Goal: Task Accomplishment & Management: Manage account settings

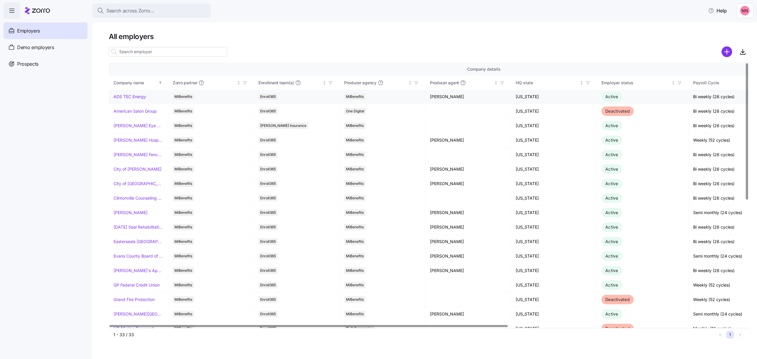
click at [132, 96] on link "ADS TEC Energy" at bounding box center [129, 97] width 33 height 6
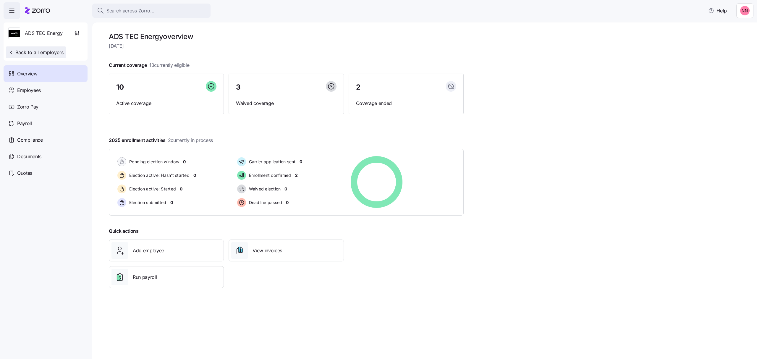
click at [38, 50] on span "Back to all employers" at bounding box center [35, 52] width 55 height 7
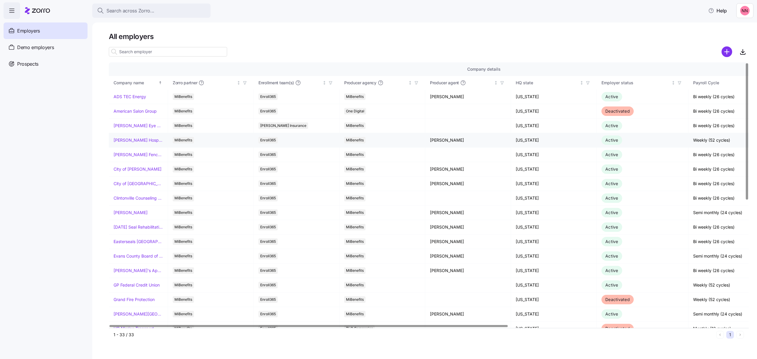
click at [140, 141] on link "[PERSON_NAME] Hospitality" at bounding box center [137, 140] width 49 height 6
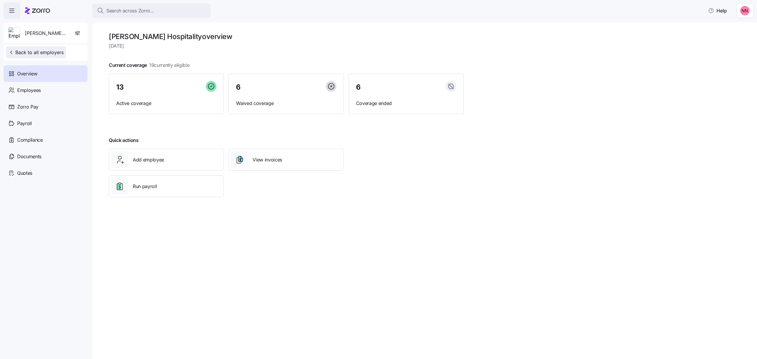
click at [44, 51] on span "Back to all employers" at bounding box center [35, 52] width 55 height 7
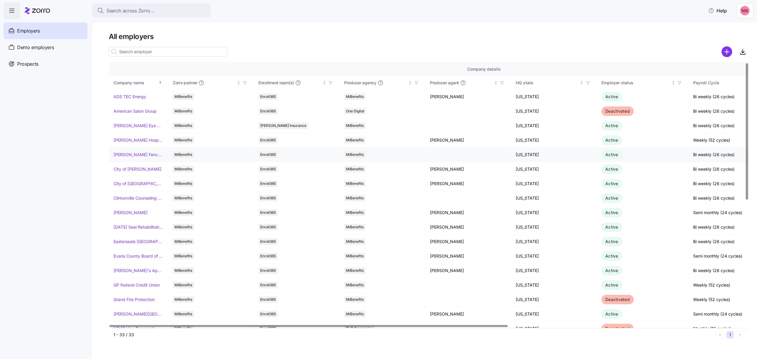
click at [142, 155] on link "[PERSON_NAME] Fence Company" at bounding box center [137, 155] width 49 height 6
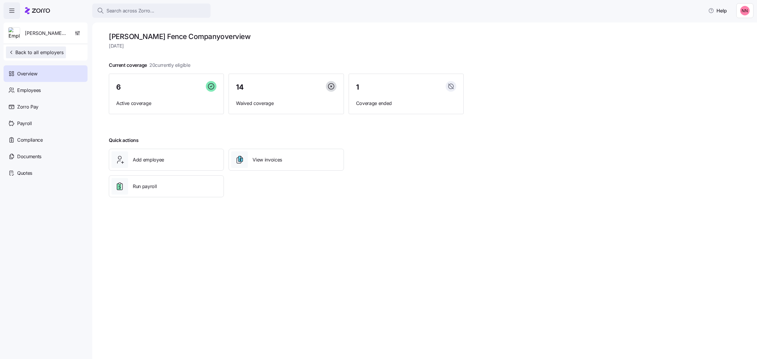
click at [42, 51] on span "Back to all employers" at bounding box center [35, 52] width 55 height 7
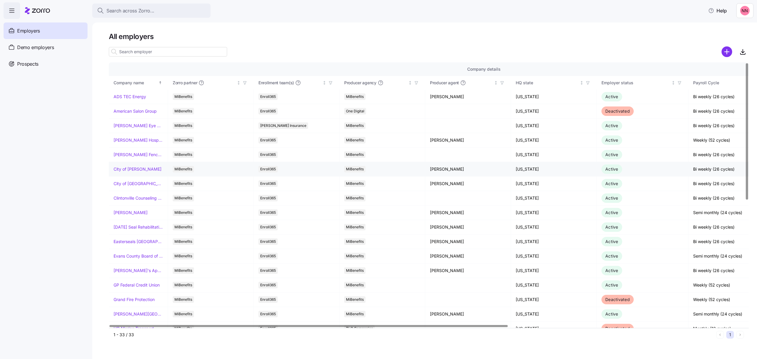
click at [136, 167] on link "City of [PERSON_NAME]" at bounding box center [137, 169] width 48 height 6
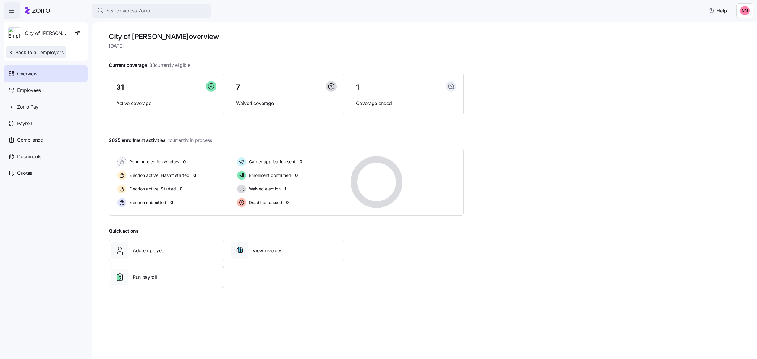
click at [35, 53] on span "Back to all employers" at bounding box center [35, 52] width 55 height 7
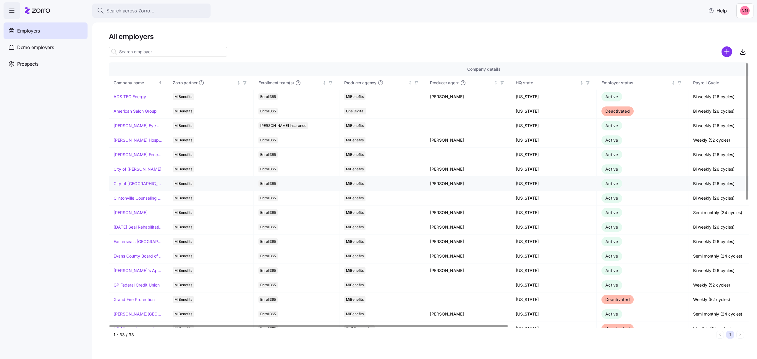
click at [134, 185] on link "City of [GEOGRAPHIC_DATA]" at bounding box center [137, 184] width 49 height 6
click at [148, 197] on link "Clintonville Counseling and Wellness" at bounding box center [137, 198] width 49 height 6
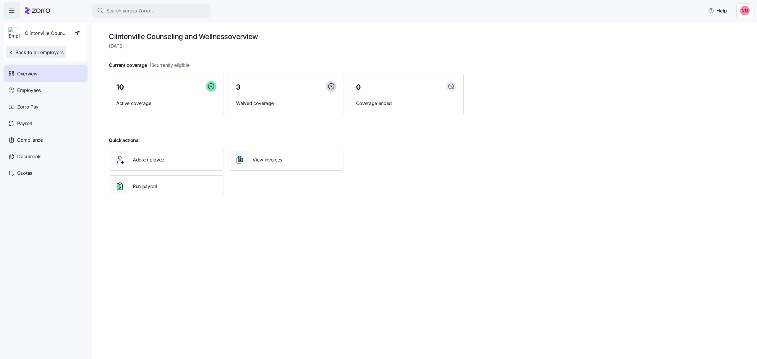
click at [37, 52] on span "Back to all employers" at bounding box center [35, 52] width 55 height 7
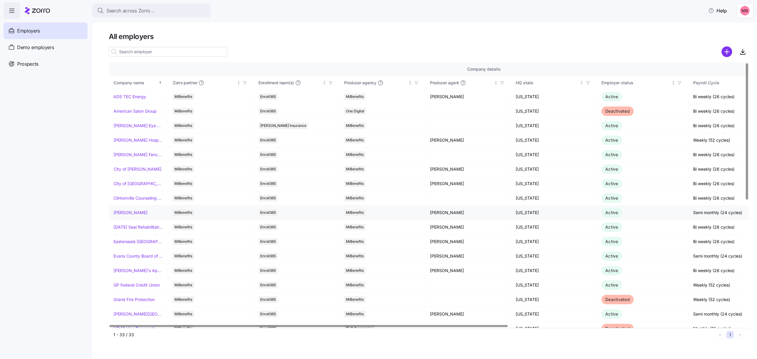
click at [132, 213] on link "[PERSON_NAME]" at bounding box center [130, 213] width 34 height 6
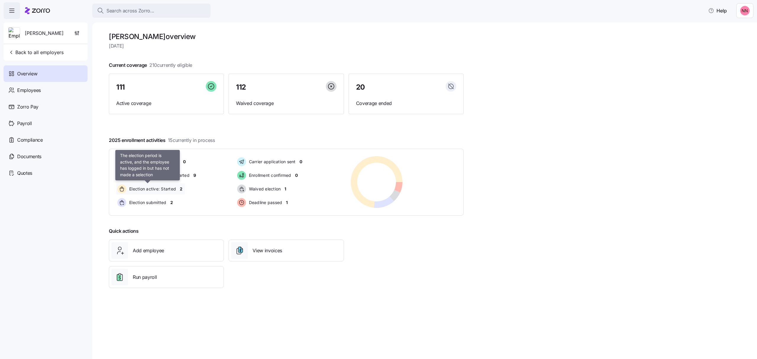
click at [175, 187] on span "Election active: Started" at bounding box center [151, 189] width 48 height 6
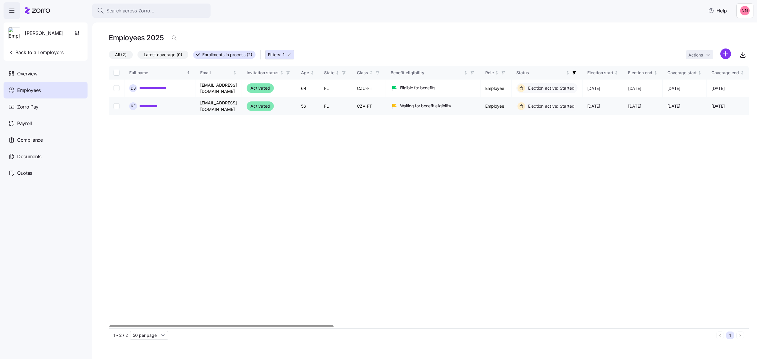
click at [153, 103] on link "**********" at bounding box center [152, 106] width 27 height 6
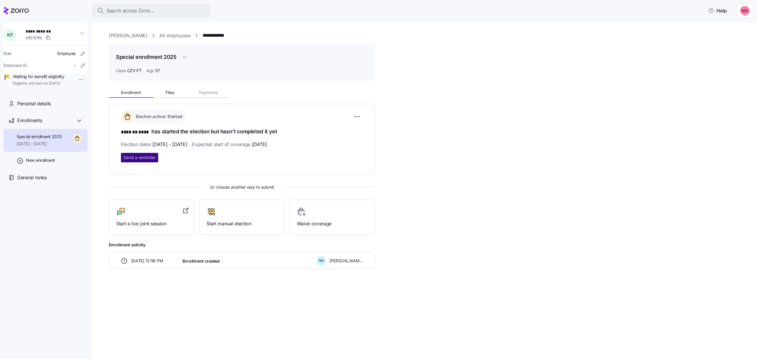
click at [145, 155] on span "Send a reminder" at bounding box center [139, 158] width 33 height 6
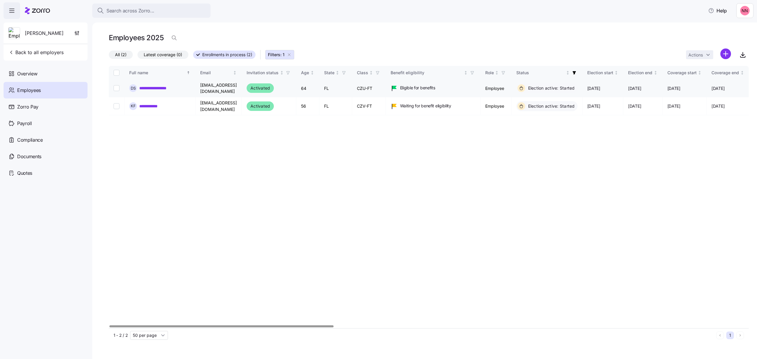
click at [150, 85] on link "**********" at bounding box center [156, 88] width 35 height 6
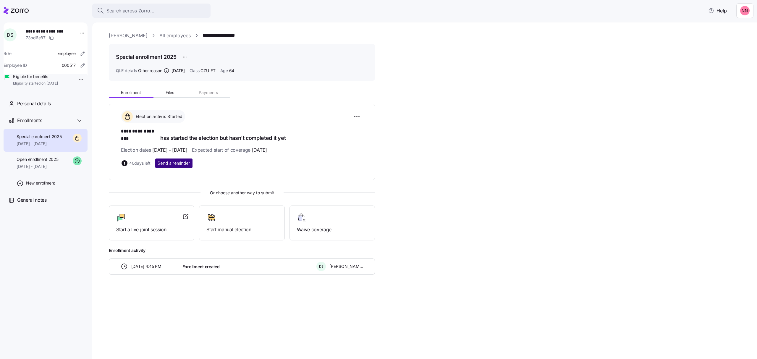
click at [177, 160] on span "Send a reminder" at bounding box center [174, 163] width 33 height 6
click at [182, 35] on link "All employees" at bounding box center [174, 35] width 31 height 7
click at [133, 34] on link "[PERSON_NAME]" at bounding box center [128, 35] width 39 height 7
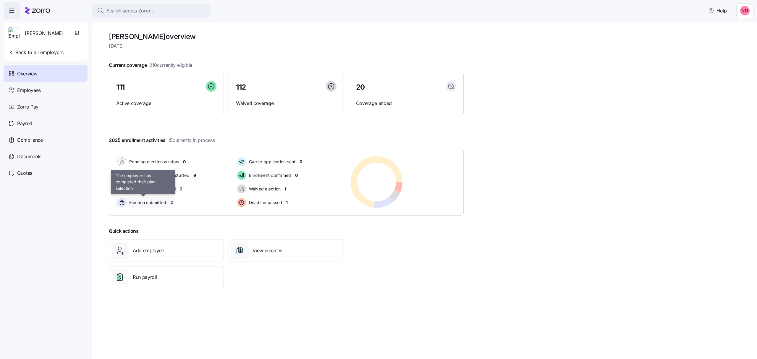
click at [156, 201] on span "Election submitted" at bounding box center [146, 202] width 39 height 6
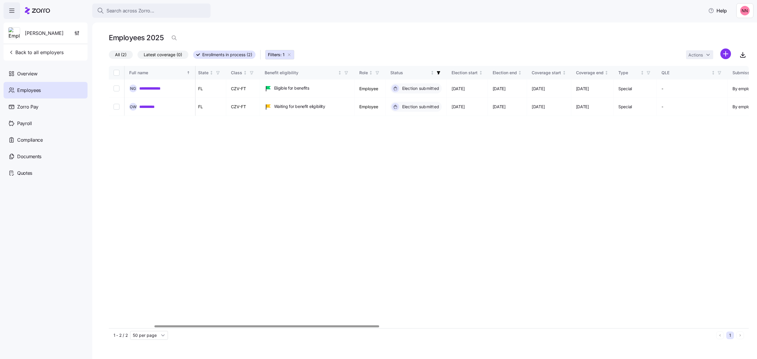
scroll to position [0, 124]
click at [369, 327] on div at bounding box center [265, 326] width 225 height 2
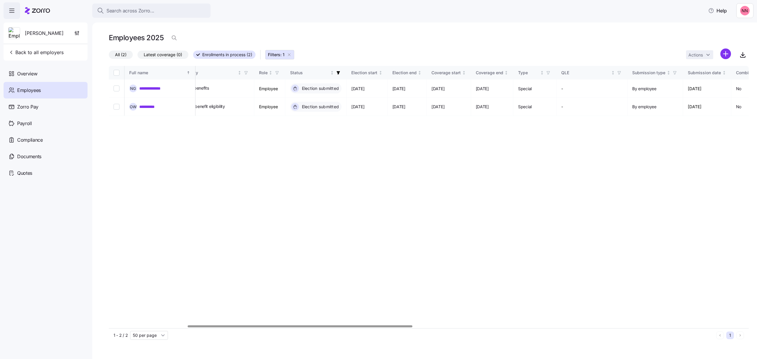
scroll to position [0, 213]
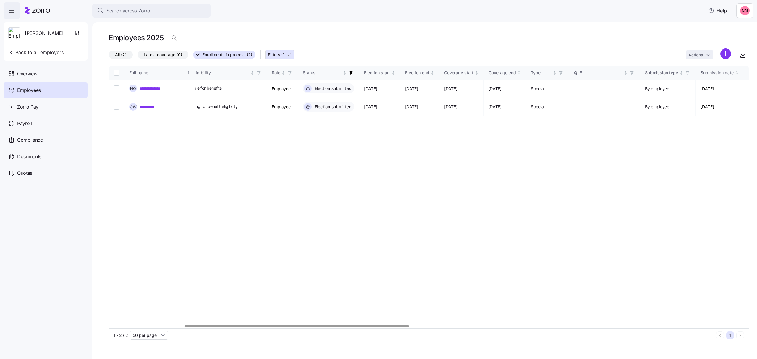
click at [297, 328] on div at bounding box center [429, 326] width 640 height 4
click at [146, 108] on link "**********" at bounding box center [149, 107] width 21 height 6
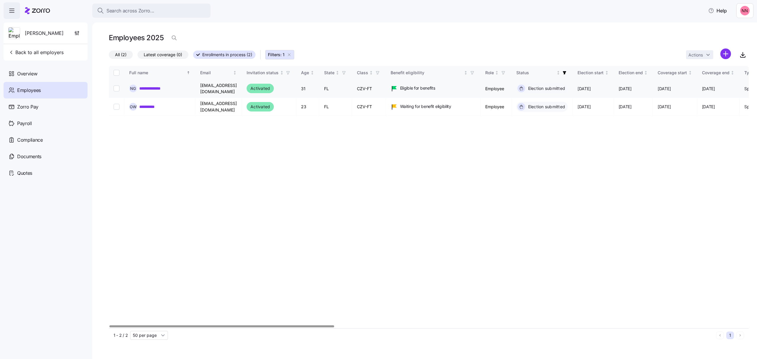
click at [156, 88] on link "**********" at bounding box center [154, 88] width 30 height 6
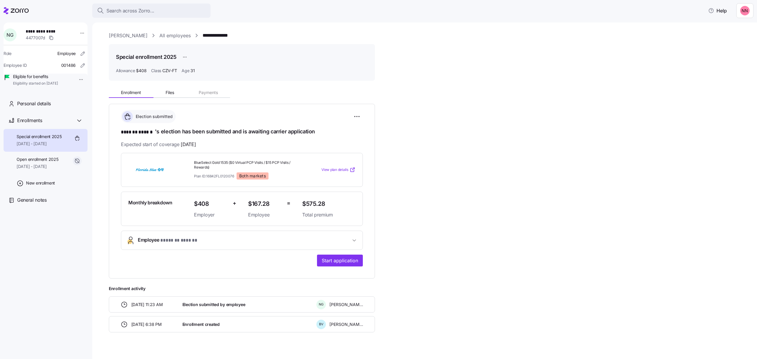
click at [132, 35] on link "[PERSON_NAME]" at bounding box center [128, 35] width 39 height 7
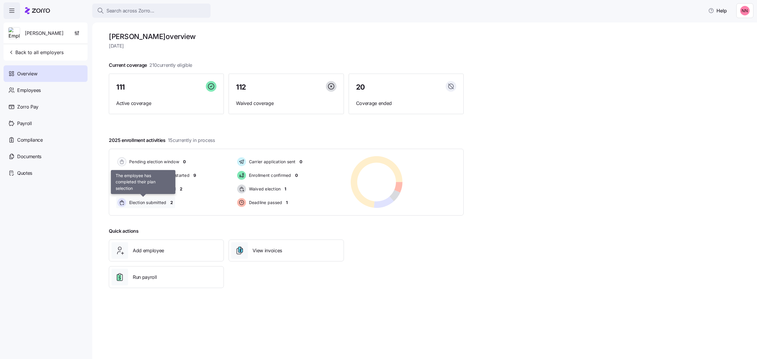
click at [151, 203] on span "Election submitted" at bounding box center [146, 202] width 39 height 6
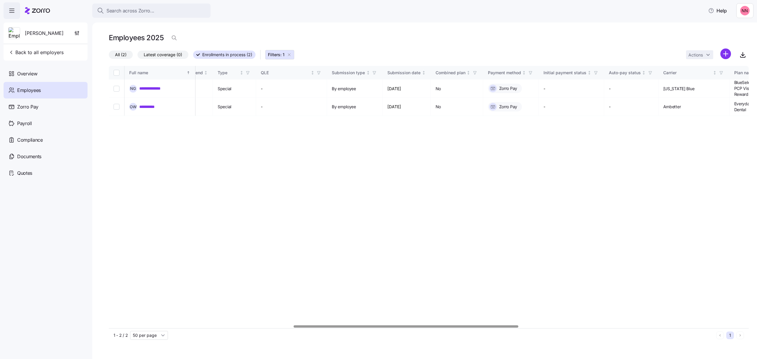
scroll to position [0, 524]
click at [498, 327] on div at bounding box center [405, 326] width 225 height 2
click at [154, 106] on link "**********" at bounding box center [149, 107] width 21 height 6
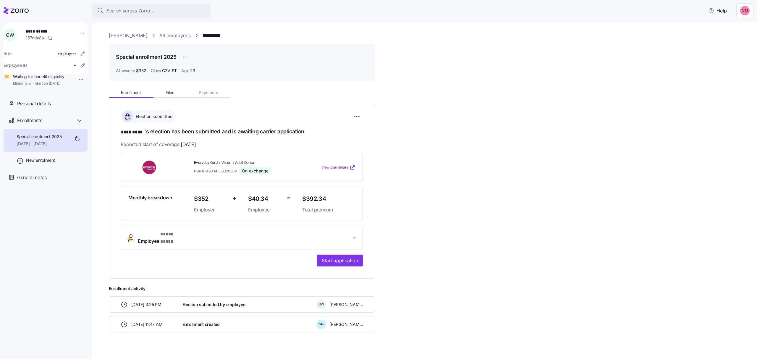
click at [137, 35] on link "[PERSON_NAME]" at bounding box center [128, 35] width 39 height 7
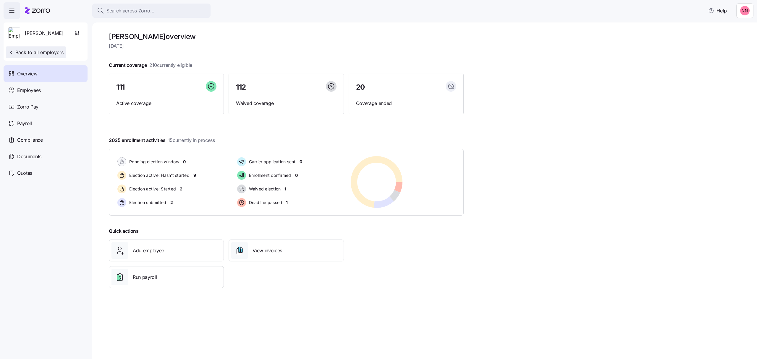
click at [49, 48] on button "Back to all employers" at bounding box center [36, 52] width 60 height 12
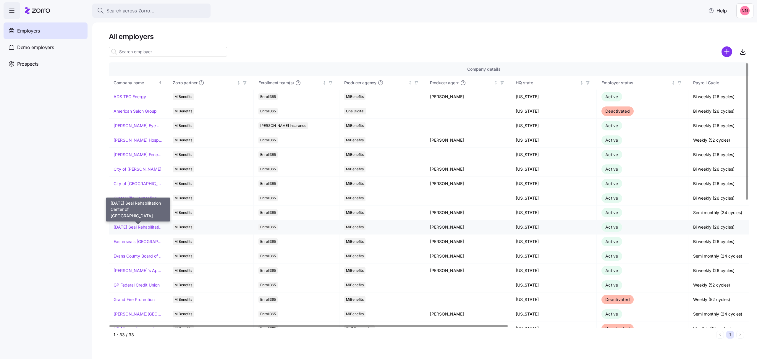
click at [148, 225] on link "[DATE] Seal Rehabilitation Center of [GEOGRAPHIC_DATA]" at bounding box center [137, 227] width 49 height 6
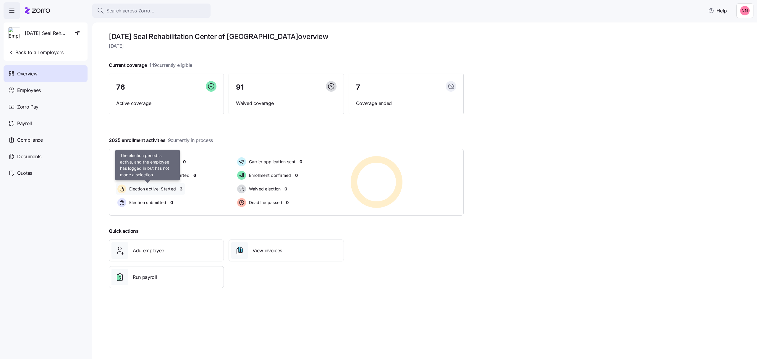
click at [163, 191] on span "Election active: Started" at bounding box center [151, 189] width 48 height 6
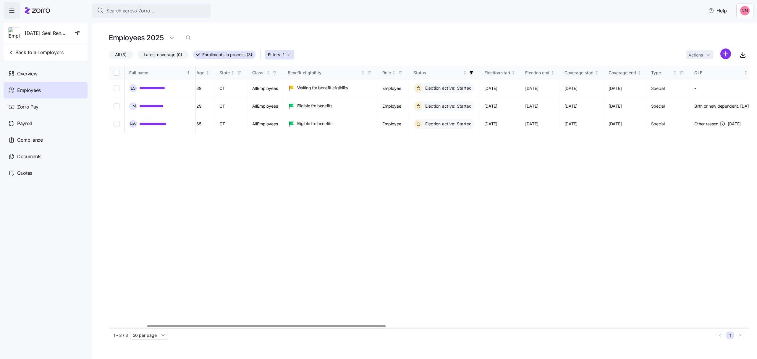
scroll to position [0, 123]
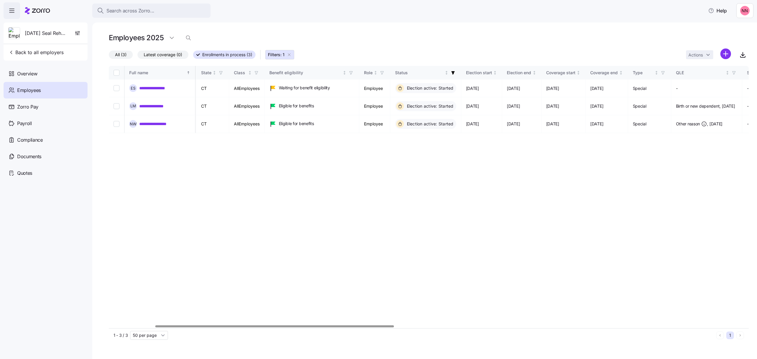
click at [388, 327] on div at bounding box center [274, 326] width 238 height 2
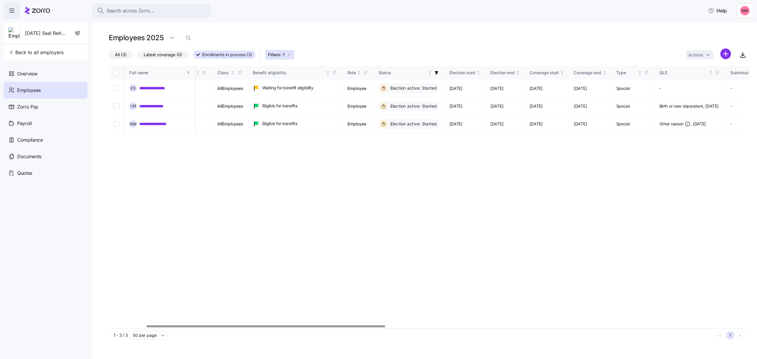
scroll to position [0, 91]
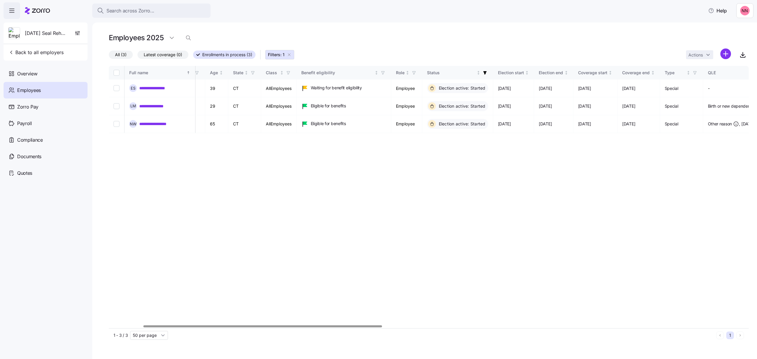
click at [262, 328] on div at bounding box center [429, 326] width 640 height 4
click at [167, 89] on link "**********" at bounding box center [156, 88] width 35 height 6
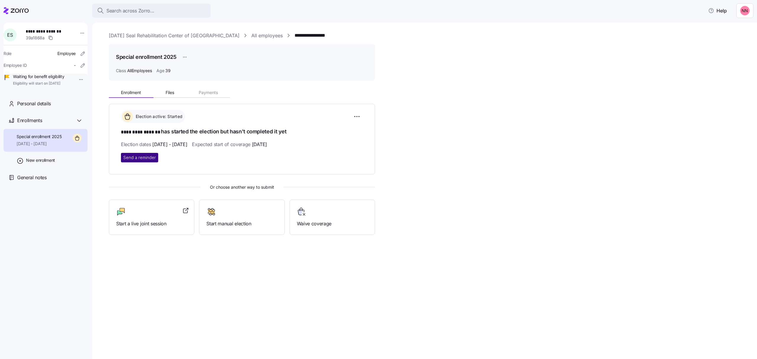
click at [140, 157] on span "Send a reminder" at bounding box center [139, 158] width 33 height 6
click at [206, 35] on link "[DATE] Seal Rehabilitation Center of [GEOGRAPHIC_DATA]" at bounding box center [174, 35] width 131 height 7
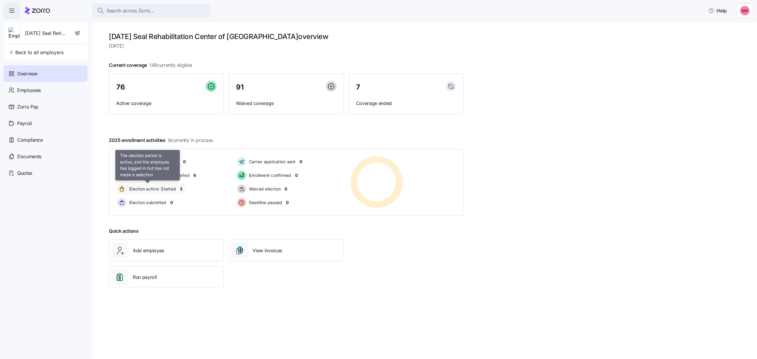
click at [152, 189] on span "Election active: Started" at bounding box center [151, 189] width 48 height 6
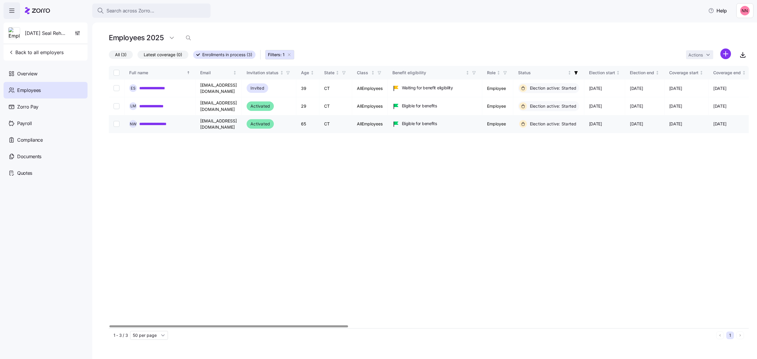
click at [165, 121] on link "**********" at bounding box center [156, 124] width 35 height 6
click at [39, 53] on span "Back to all employers" at bounding box center [35, 52] width 55 height 7
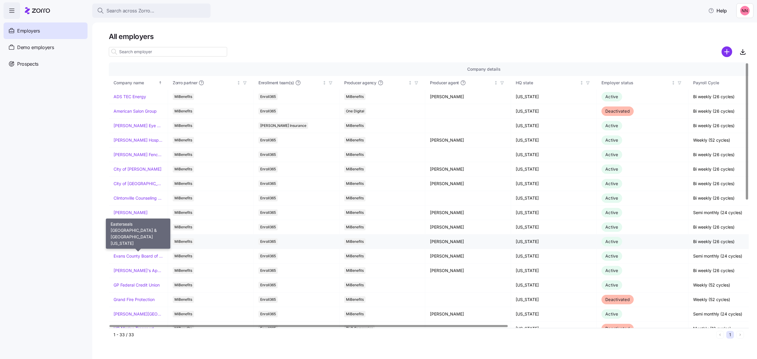
click at [144, 241] on link "Easterseals [GEOGRAPHIC_DATA] & [GEOGRAPHIC_DATA][US_STATE]" at bounding box center [137, 241] width 49 height 6
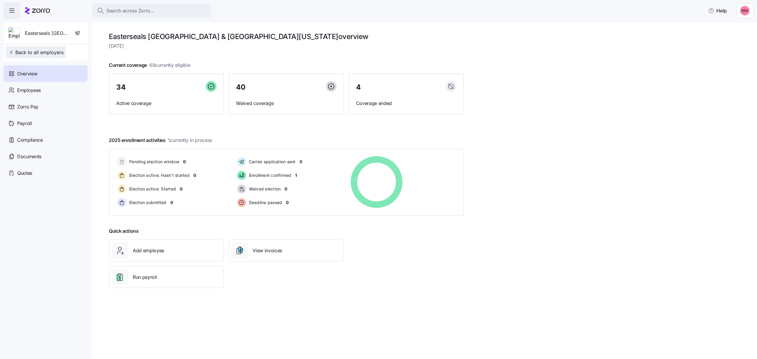
click at [37, 52] on span "Back to all employers" at bounding box center [35, 52] width 55 height 7
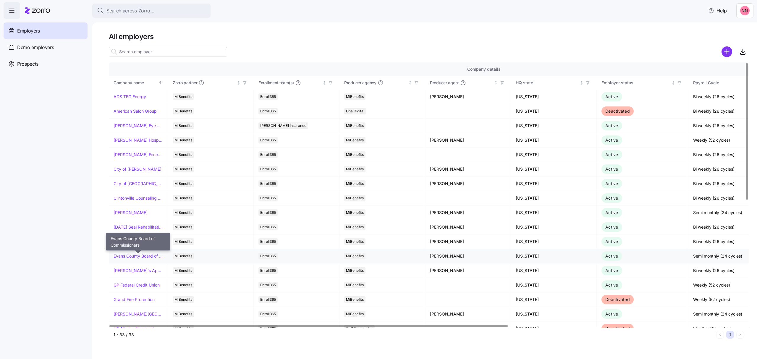
click at [134, 257] on link "Evans County Board of Commissioners" at bounding box center [137, 256] width 49 height 6
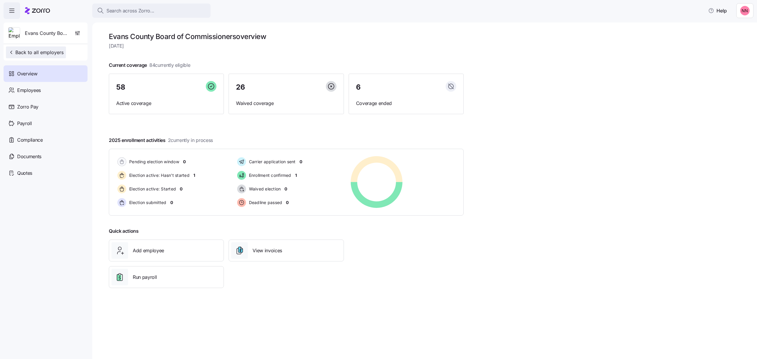
click at [44, 52] on span "Back to all employers" at bounding box center [35, 52] width 55 height 7
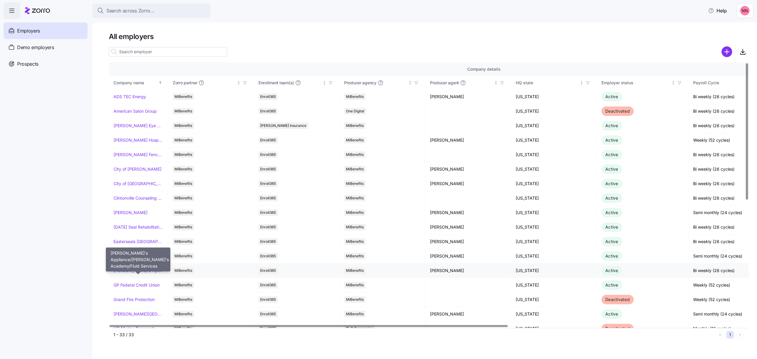
click at [135, 271] on link "[PERSON_NAME]'s Appliance/[PERSON_NAME]'s Academy/Fluid Services" at bounding box center [137, 270] width 49 height 6
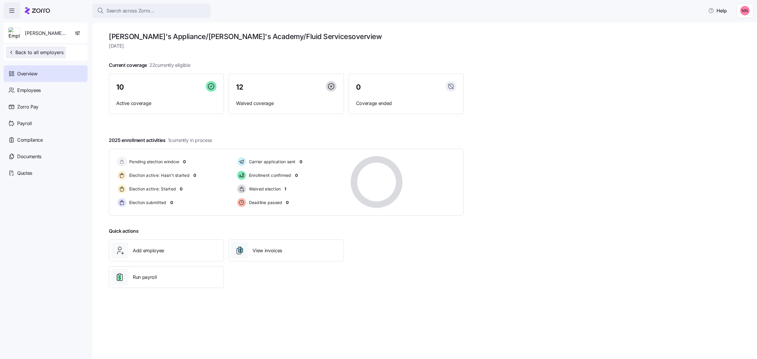
click at [36, 53] on span "Back to all employers" at bounding box center [35, 52] width 55 height 7
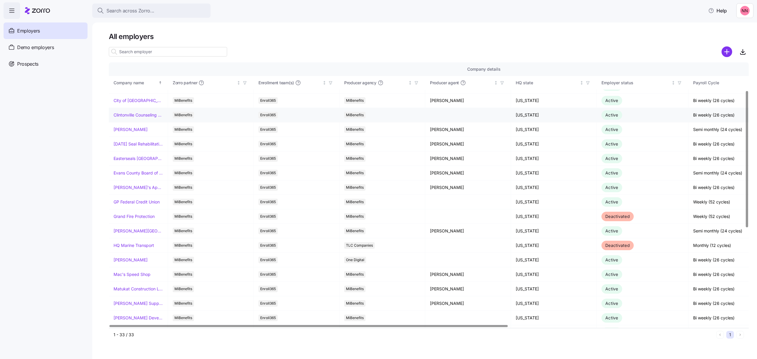
scroll to position [118, 0]
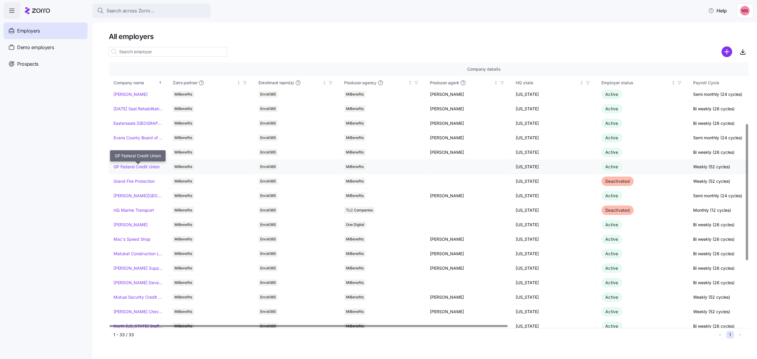
click at [143, 167] on link "GP Federal Credit Union" at bounding box center [136, 167] width 46 height 6
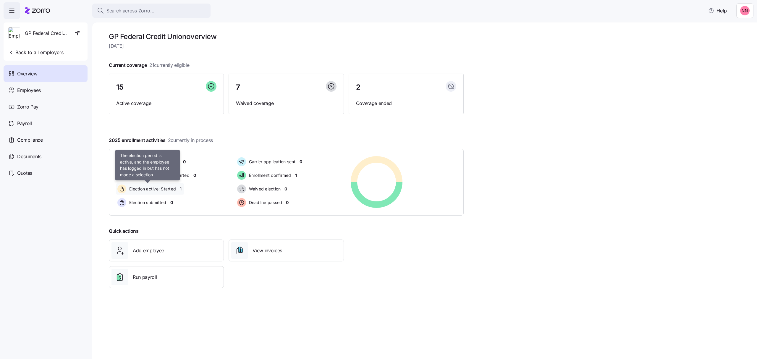
click at [158, 189] on span "Election active: Started" at bounding box center [151, 189] width 48 height 6
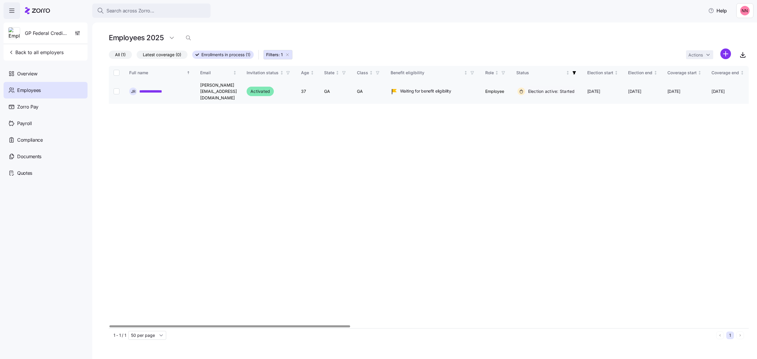
click at [160, 88] on link "**********" at bounding box center [156, 91] width 34 height 6
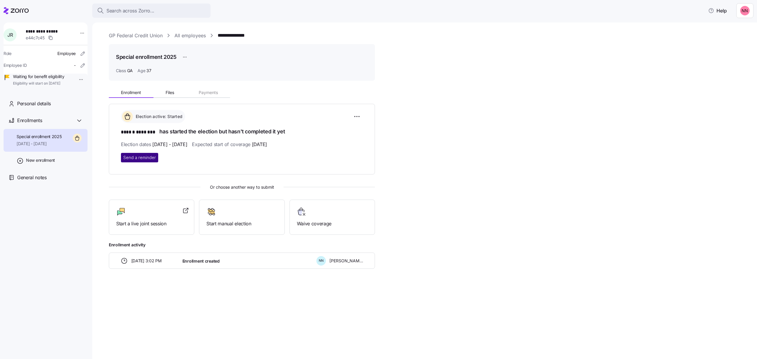
click at [141, 158] on span "Send a reminder" at bounding box center [139, 158] width 33 height 6
click at [146, 34] on link "GP Federal Credit Union" at bounding box center [136, 35] width 54 height 7
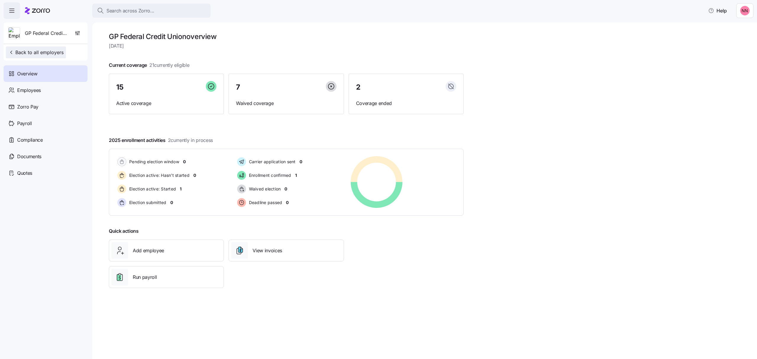
click at [43, 47] on button "Back to all employers" at bounding box center [36, 52] width 60 height 12
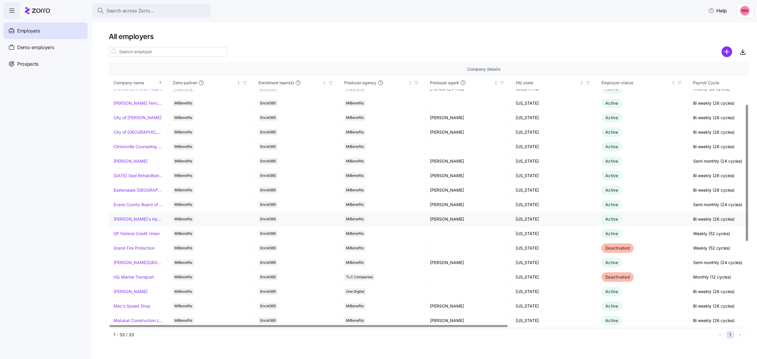
scroll to position [118, 0]
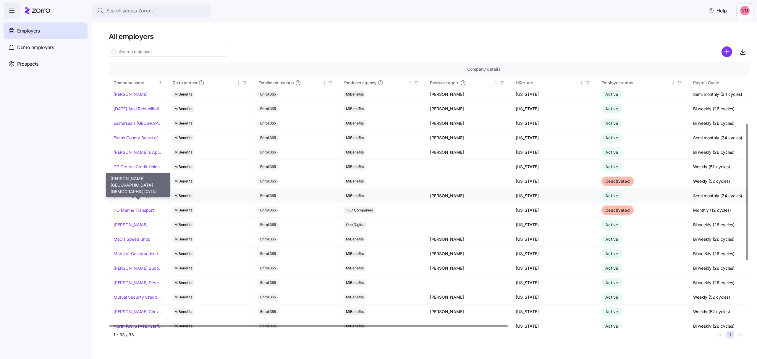
click at [149, 198] on link "[PERSON_NAME][GEOGRAPHIC_DATA][DEMOGRAPHIC_DATA]" at bounding box center [137, 196] width 49 height 6
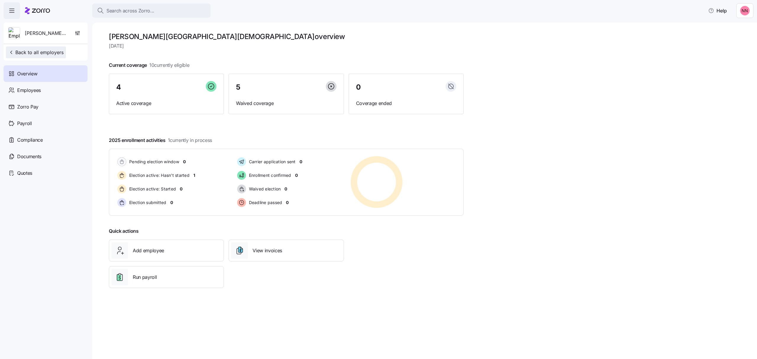
click at [37, 52] on span "Back to all employers" at bounding box center [35, 52] width 55 height 7
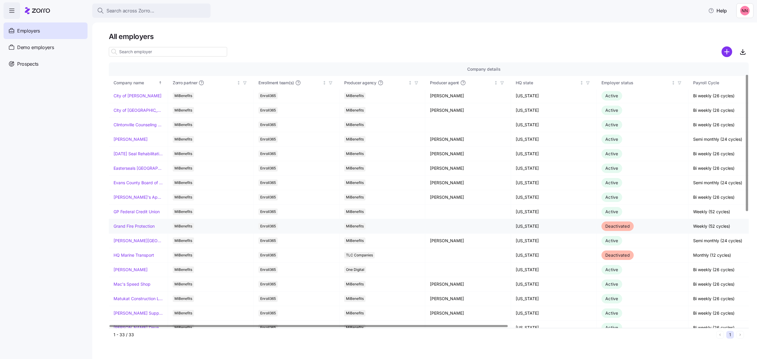
scroll to position [79, 0]
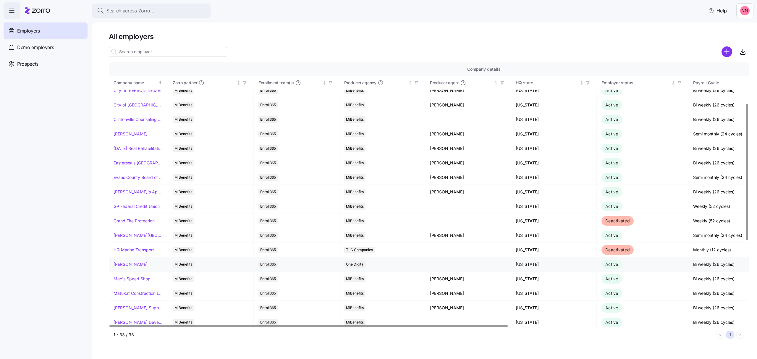
click at [135, 264] on link "[PERSON_NAME]" at bounding box center [130, 264] width 34 height 6
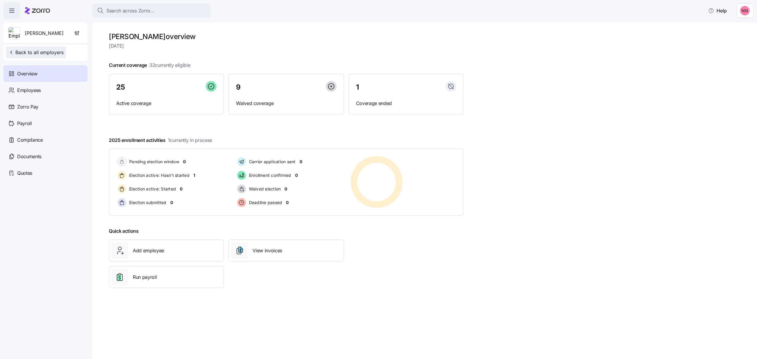
click at [40, 52] on span "Back to all employers" at bounding box center [35, 52] width 55 height 7
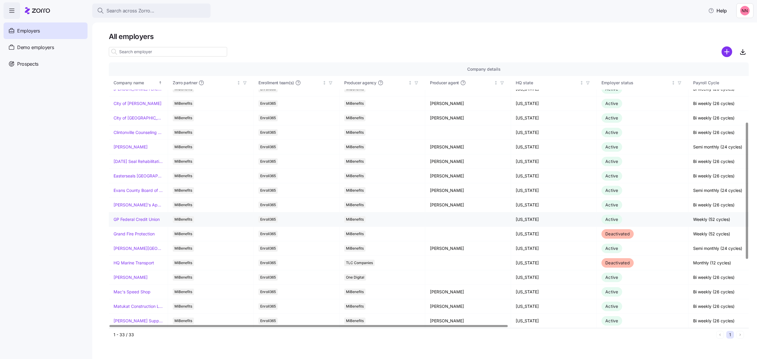
scroll to position [118, 0]
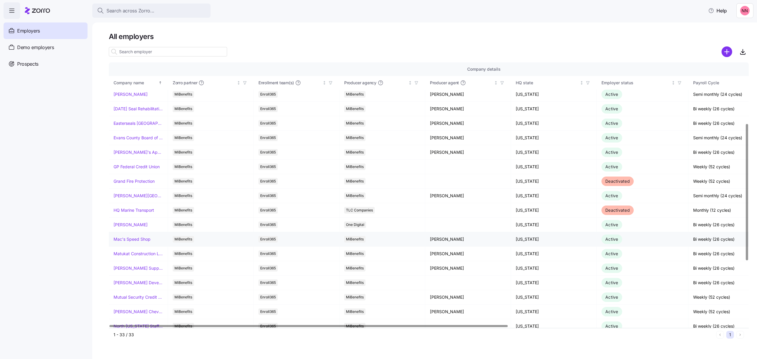
click at [142, 240] on link "Mac's Speed Shop" at bounding box center [131, 239] width 37 height 6
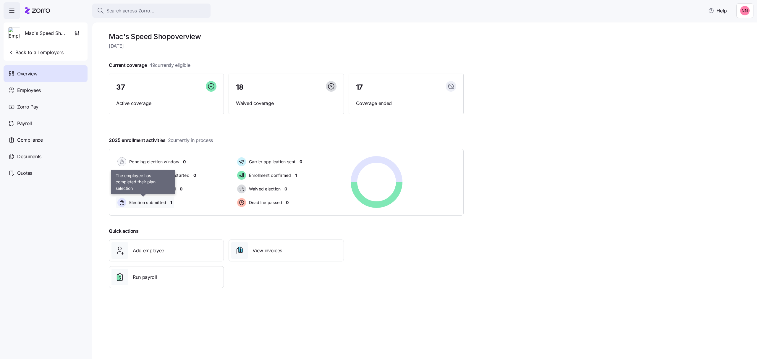
click at [159, 201] on span "Election submitted" at bounding box center [146, 202] width 39 height 6
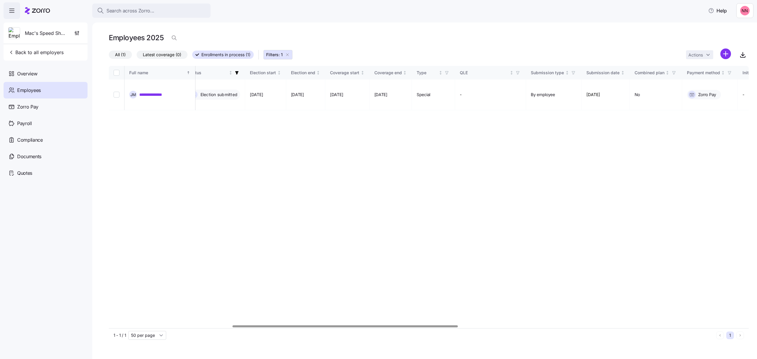
scroll to position [0, 349]
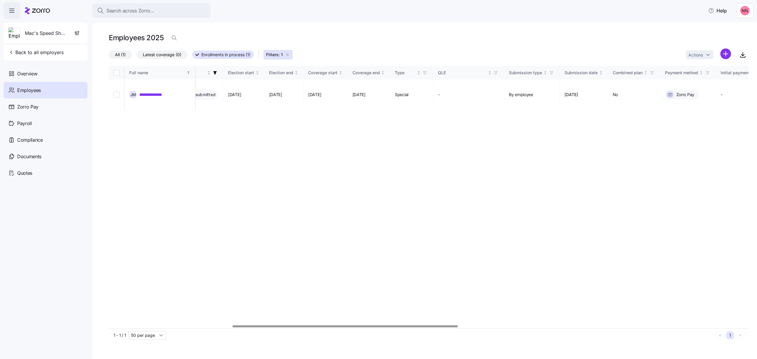
click at [410, 327] on div at bounding box center [345, 326] width 225 height 2
click at [52, 51] on span "Back to all employers" at bounding box center [35, 52] width 55 height 7
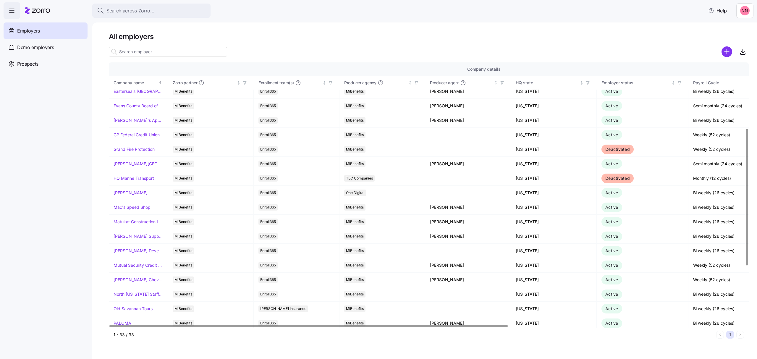
scroll to position [158, 0]
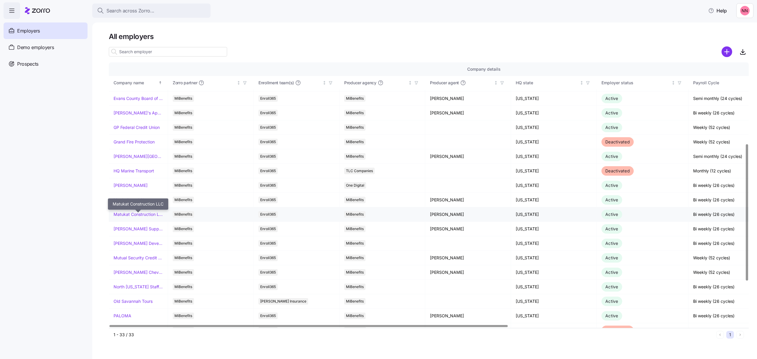
click at [140, 214] on link "Matukat Construction LLC" at bounding box center [137, 214] width 49 height 6
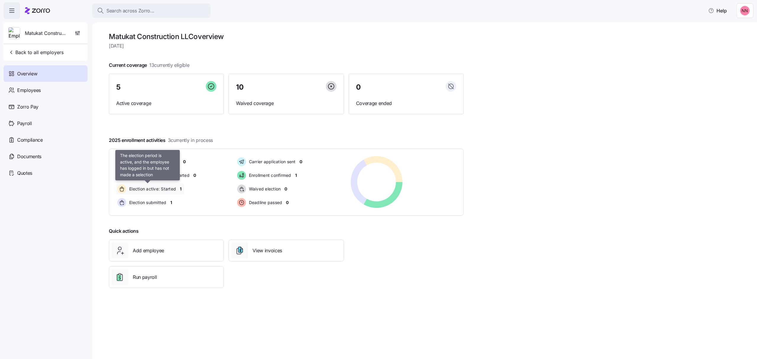
click at [170, 189] on span "Election active: Started" at bounding box center [151, 189] width 48 height 6
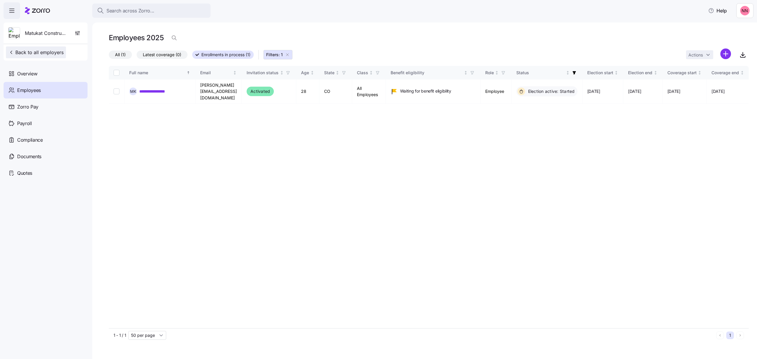
click at [45, 48] on button "Back to all employers" at bounding box center [36, 52] width 60 height 12
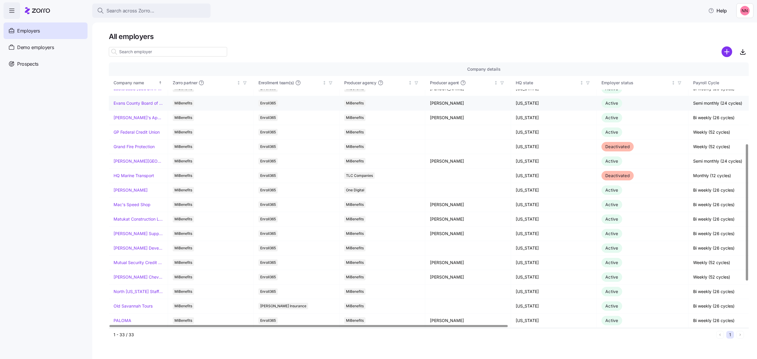
scroll to position [158, 0]
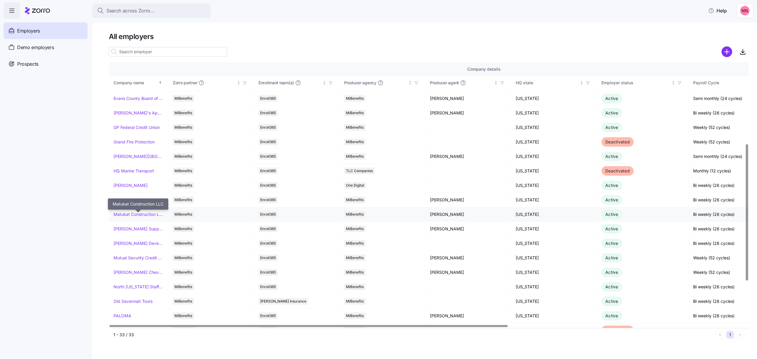
click at [147, 214] on link "Matukat Construction LLC" at bounding box center [137, 214] width 49 height 6
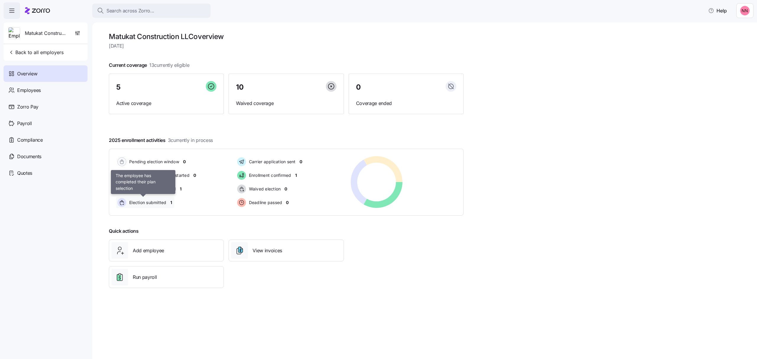
click at [152, 200] on span "Election submitted" at bounding box center [146, 202] width 39 height 6
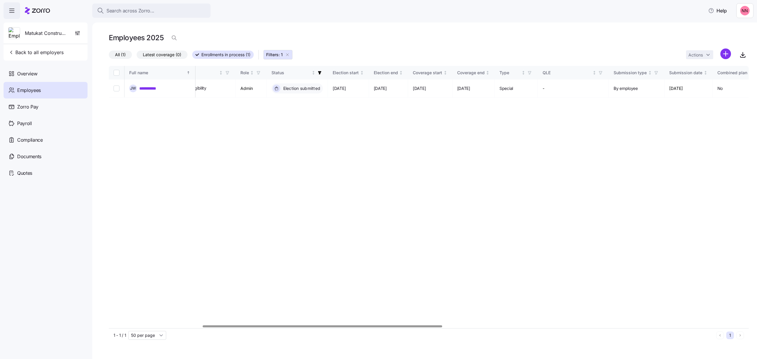
scroll to position [0, 249]
click at [431, 325] on div at bounding box center [322, 326] width 239 height 2
click at [48, 53] on span "Back to all employers" at bounding box center [35, 52] width 55 height 7
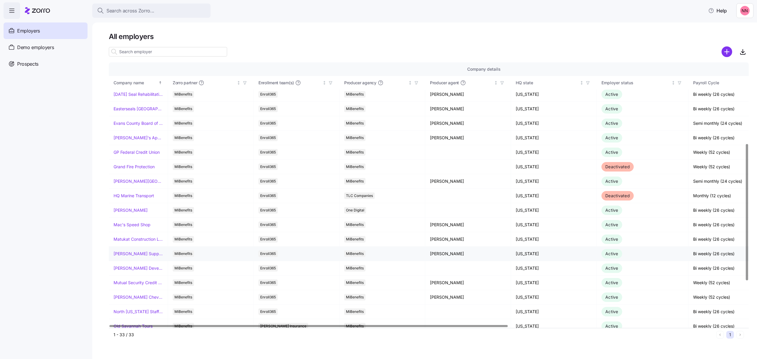
scroll to position [158, 0]
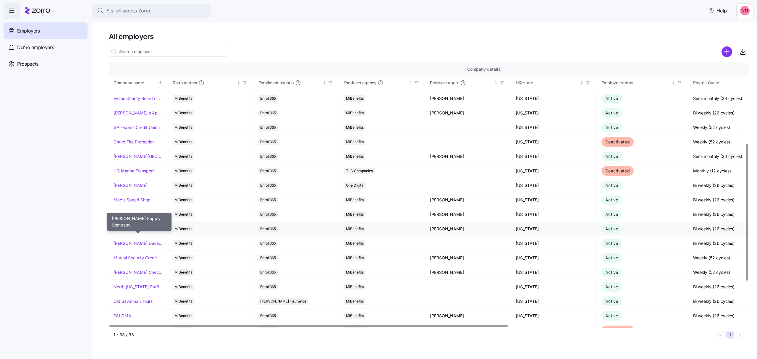
click at [141, 229] on link "[PERSON_NAME] Supply Company" at bounding box center [137, 229] width 49 height 6
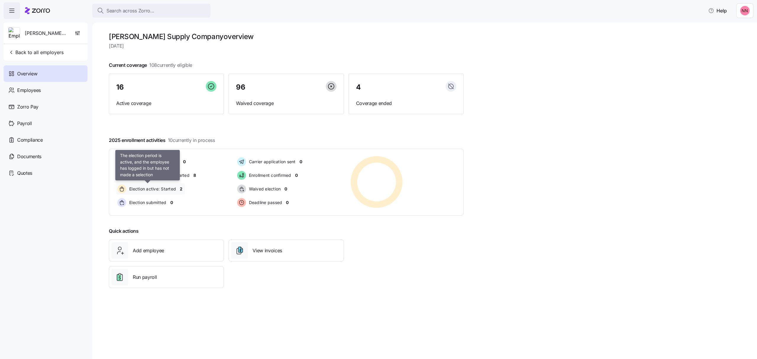
click at [158, 188] on span "Election active: Started" at bounding box center [151, 189] width 48 height 6
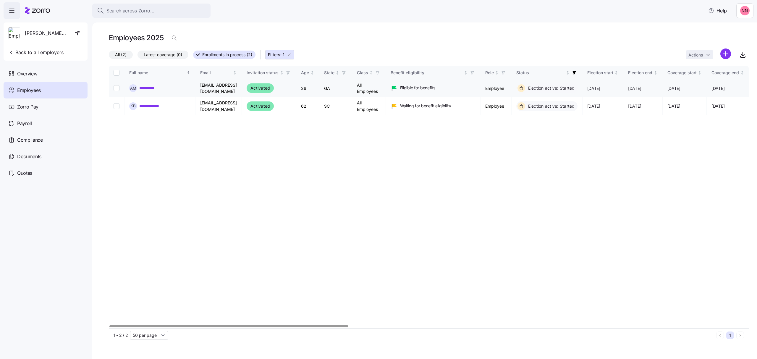
click at [167, 90] on link "**********" at bounding box center [153, 88] width 29 height 6
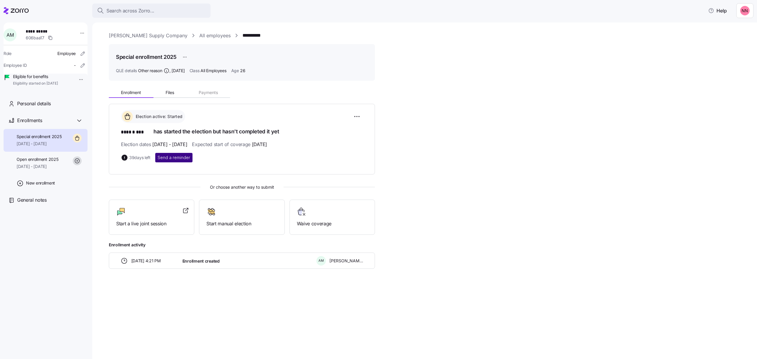
click at [176, 155] on span "Send a reminder" at bounding box center [174, 158] width 33 height 6
click at [138, 35] on link "[PERSON_NAME] Supply Company" at bounding box center [148, 35] width 79 height 7
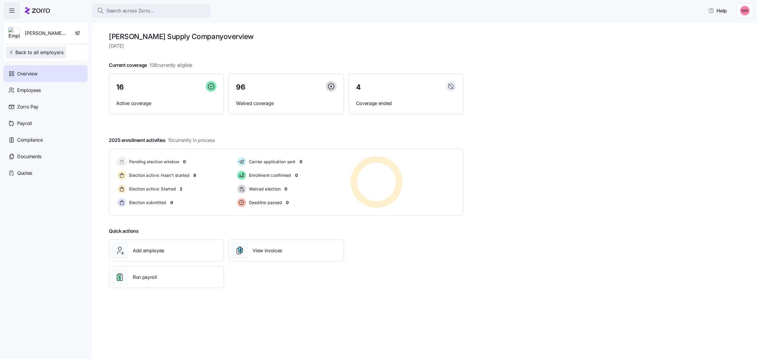
click at [50, 52] on span "Back to all employers" at bounding box center [35, 52] width 55 height 7
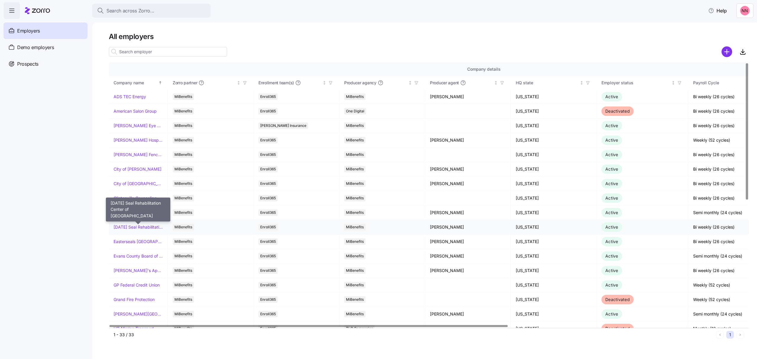
click at [139, 227] on link "[DATE] Seal Rehabilitation Center of [GEOGRAPHIC_DATA]" at bounding box center [137, 227] width 49 height 6
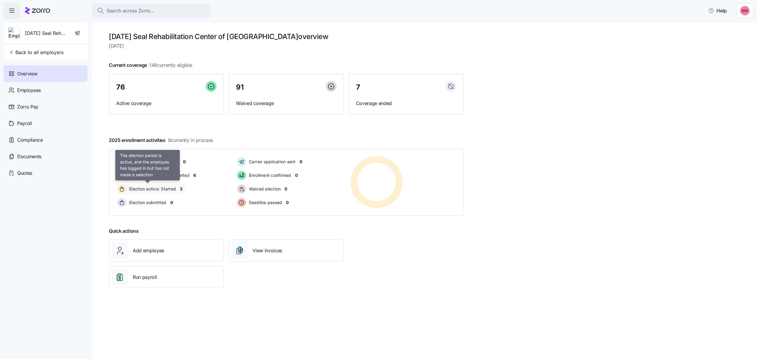
click at [172, 191] on span "Election active: Started" at bounding box center [151, 189] width 48 height 6
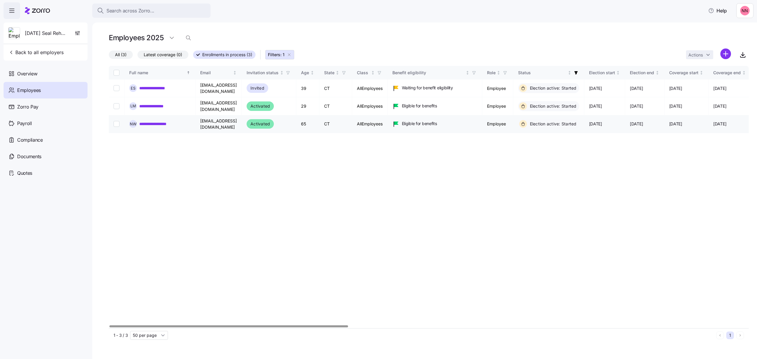
click at [163, 121] on link "**********" at bounding box center [156, 124] width 35 height 6
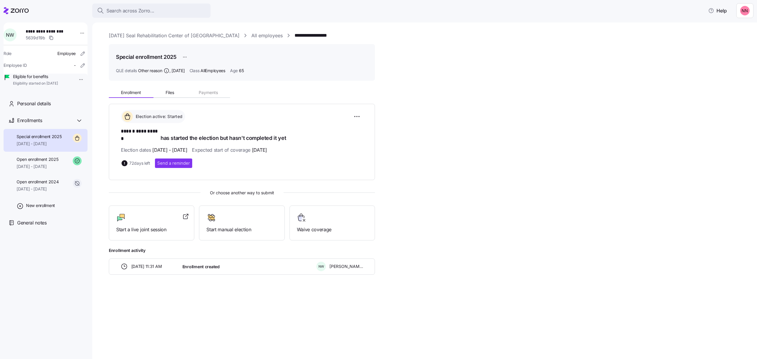
click at [161, 33] on link "[DATE] Seal Rehabilitation Center of [GEOGRAPHIC_DATA]" at bounding box center [174, 35] width 131 height 7
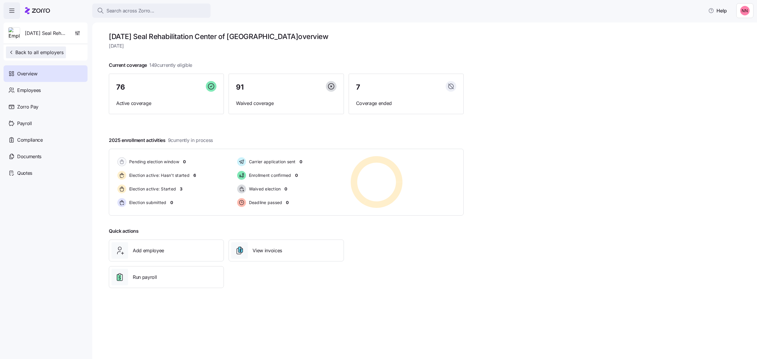
click at [46, 50] on span "Back to all employers" at bounding box center [35, 52] width 55 height 7
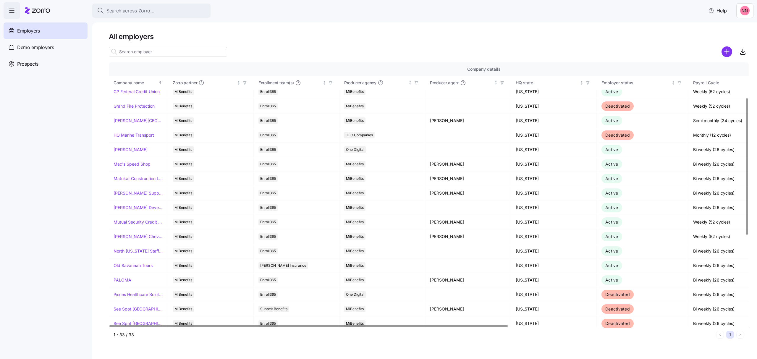
scroll to position [197, 0]
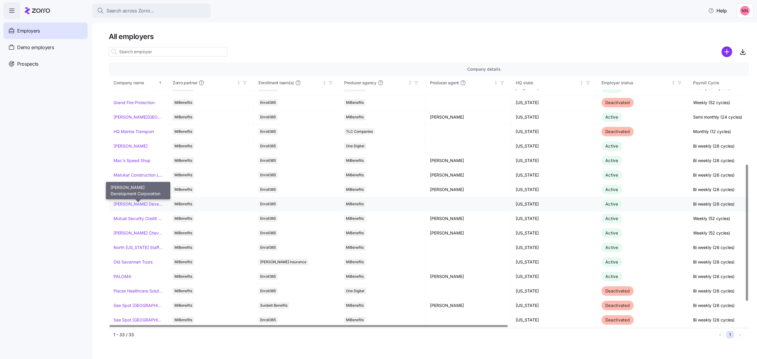
click at [144, 206] on link "[PERSON_NAME] Development Corporation" at bounding box center [137, 204] width 49 height 6
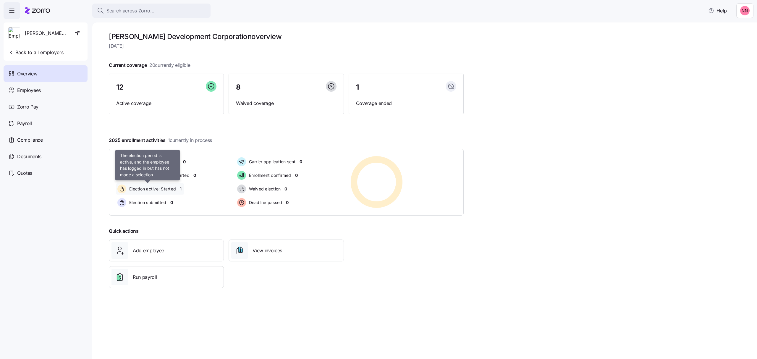
click at [161, 189] on span "Election active: Started" at bounding box center [151, 189] width 48 height 6
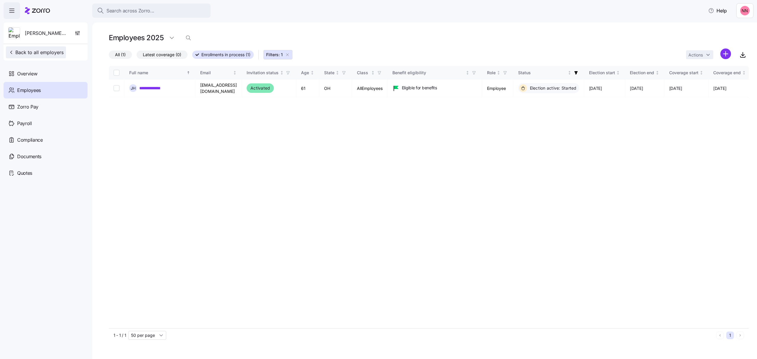
click at [22, 53] on span "Back to all employers" at bounding box center [35, 52] width 55 height 7
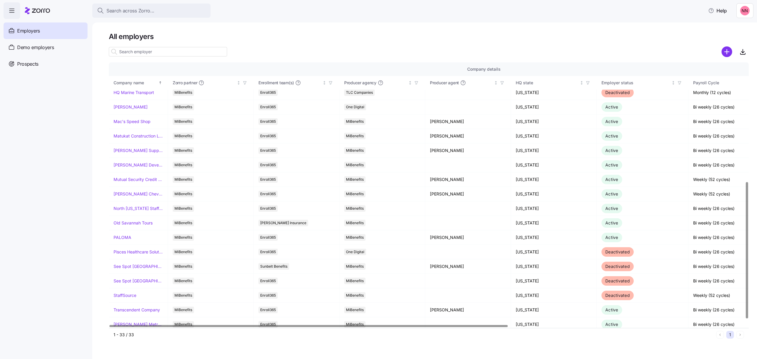
scroll to position [236, 0]
click at [139, 180] on link "Mutual Security Credit Union" at bounding box center [137, 179] width 49 height 6
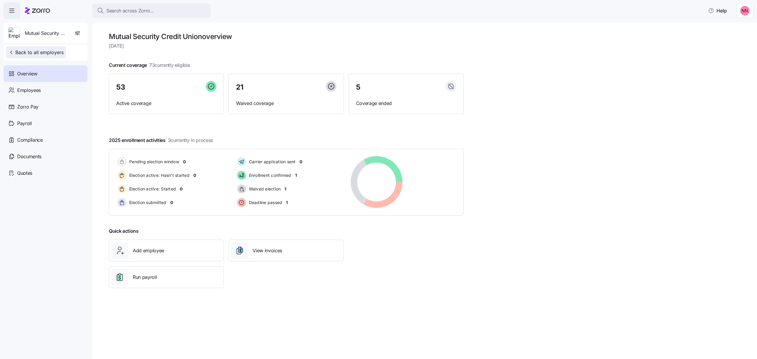
click at [32, 52] on span "Back to all employers" at bounding box center [35, 52] width 55 height 7
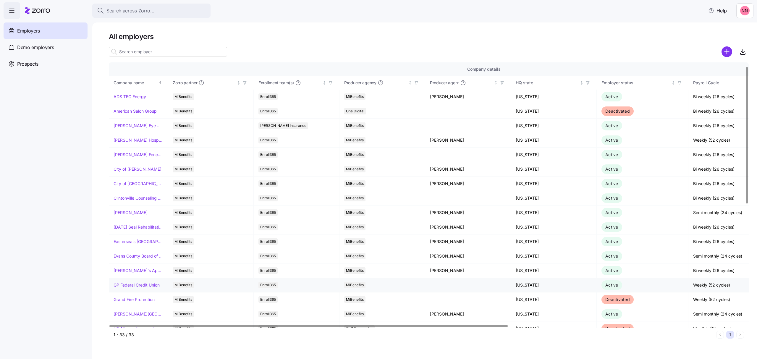
scroll to position [158, 0]
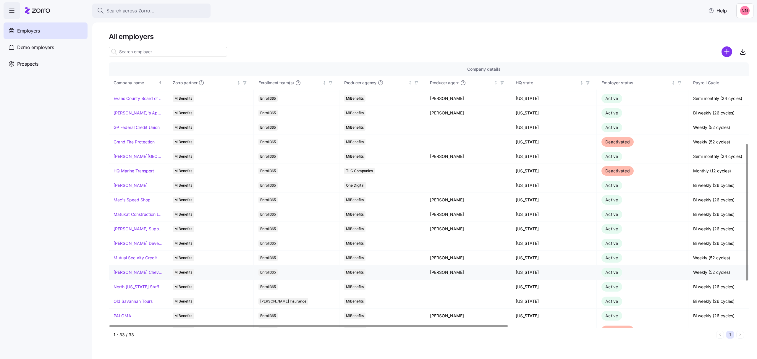
click at [138, 275] on link "[PERSON_NAME] Chevrolet" at bounding box center [137, 272] width 49 height 6
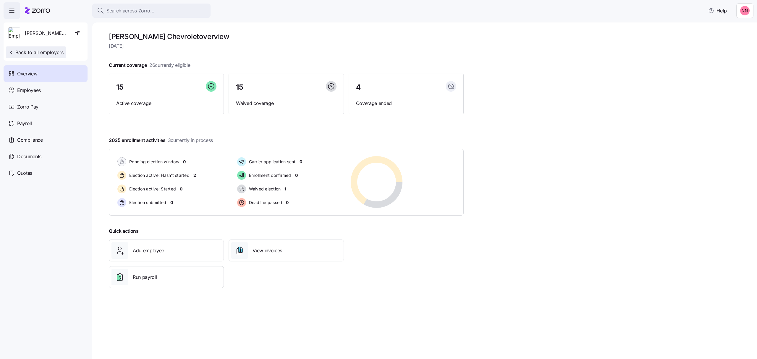
click at [39, 50] on span "Back to all employers" at bounding box center [35, 52] width 55 height 7
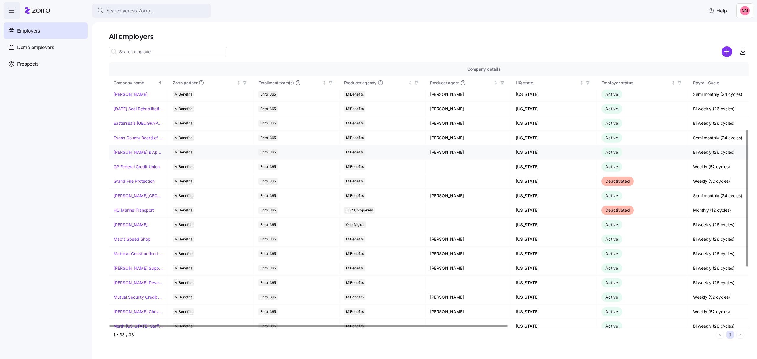
scroll to position [236, 0]
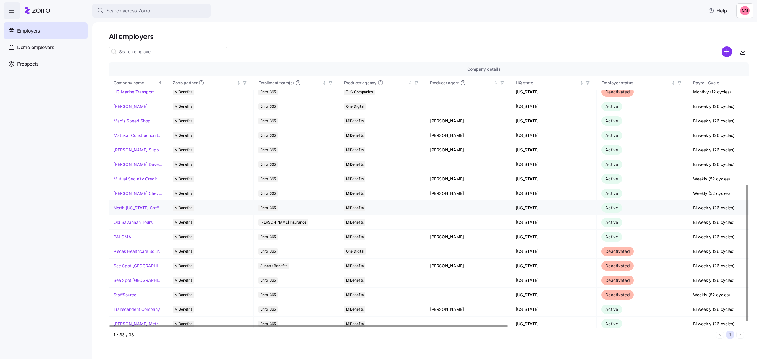
click at [141, 211] on link "North [US_STATE] Staffing" at bounding box center [137, 208] width 49 height 6
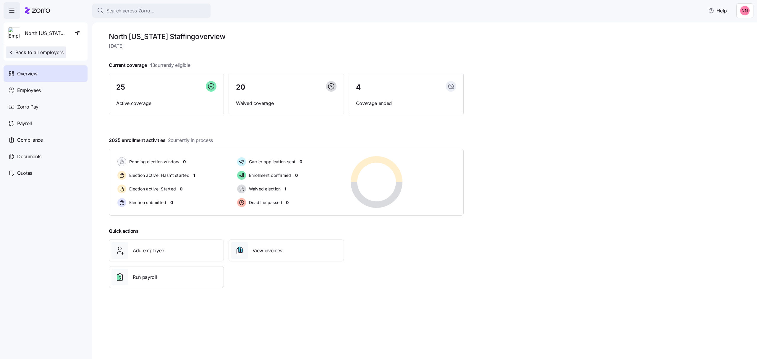
click at [35, 51] on span "Back to all employers" at bounding box center [35, 52] width 55 height 7
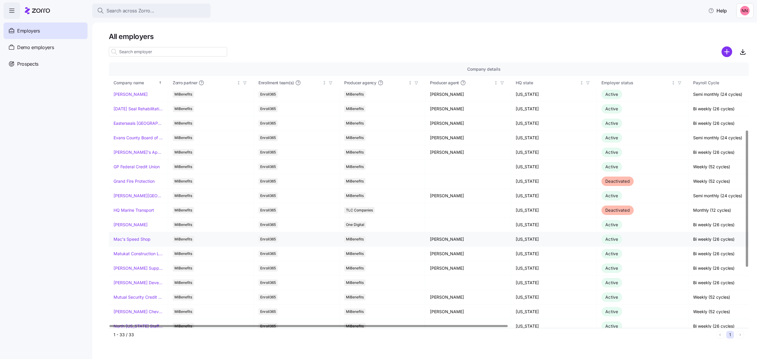
scroll to position [242, 0]
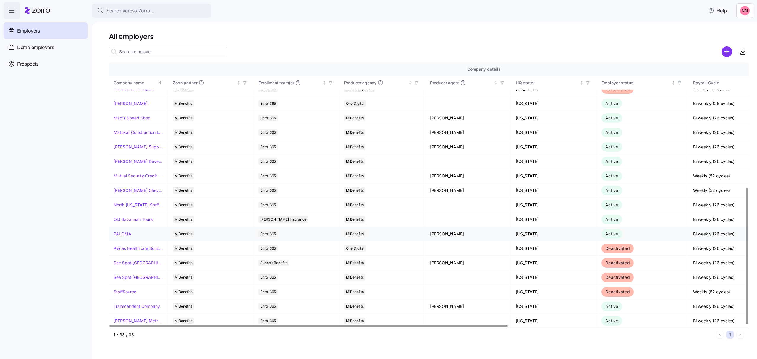
click at [126, 232] on link "PALOMA" at bounding box center [122, 234] width 18 height 6
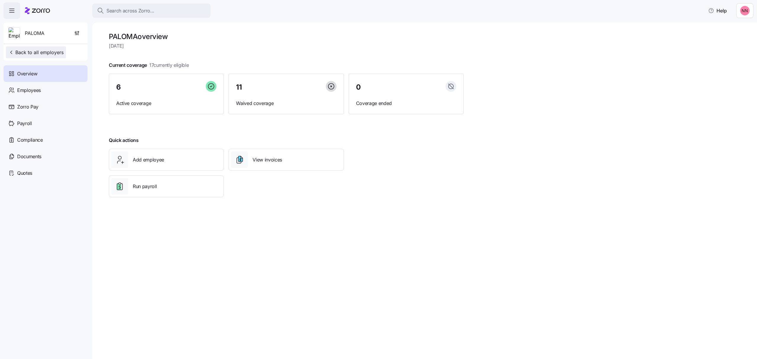
click at [33, 53] on span "Back to all employers" at bounding box center [35, 52] width 55 height 7
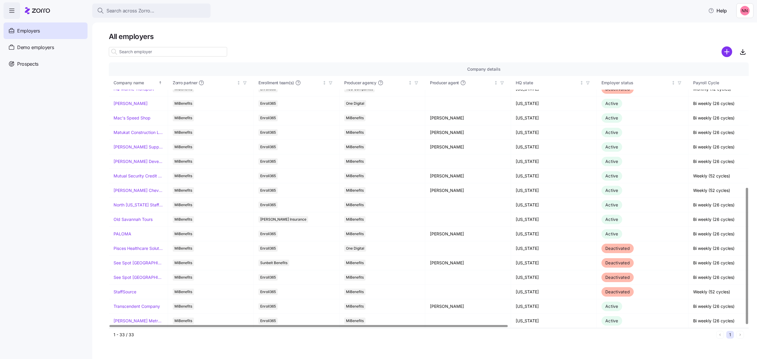
scroll to position [242, 0]
click at [132, 304] on link "Transcendent Company" at bounding box center [136, 306] width 46 height 6
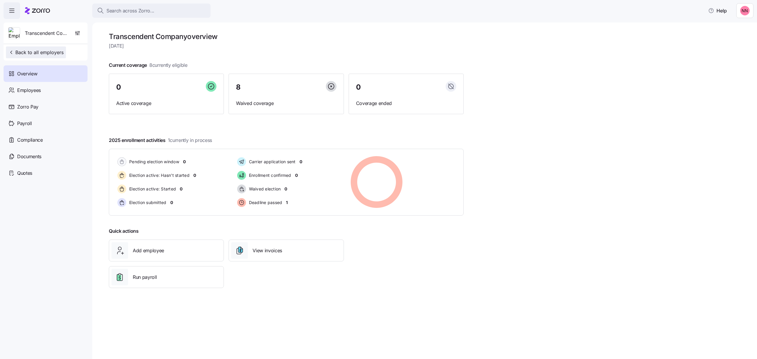
click at [44, 53] on span "Back to all employers" at bounding box center [35, 52] width 55 height 7
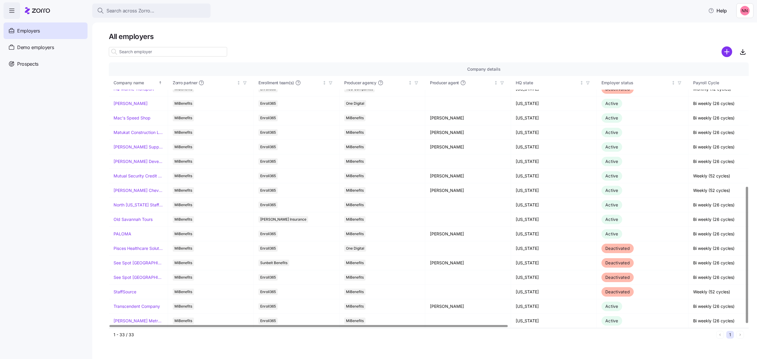
scroll to position [242, 0]
click at [144, 318] on link "[PERSON_NAME] Metropolitan Housing Authority" at bounding box center [137, 321] width 49 height 6
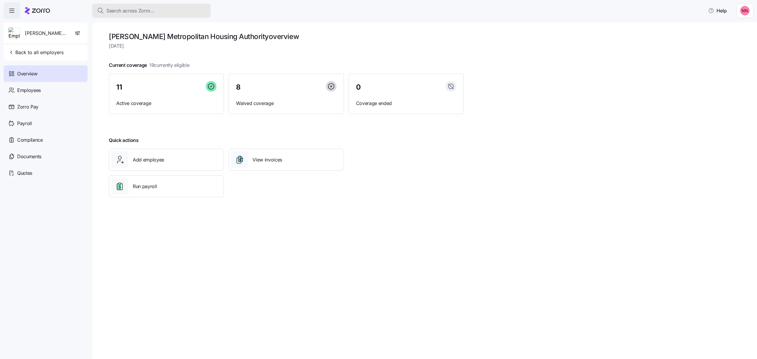
click at [148, 8] on span "Search across Zorro..." at bounding box center [130, 10] width 48 height 7
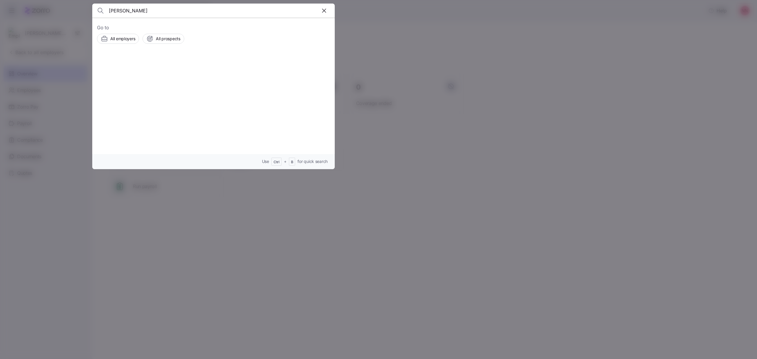
type input "[PERSON_NAME]"
click at [168, 64] on span "[PERSON_NAME]" at bounding box center [167, 66] width 38 height 7
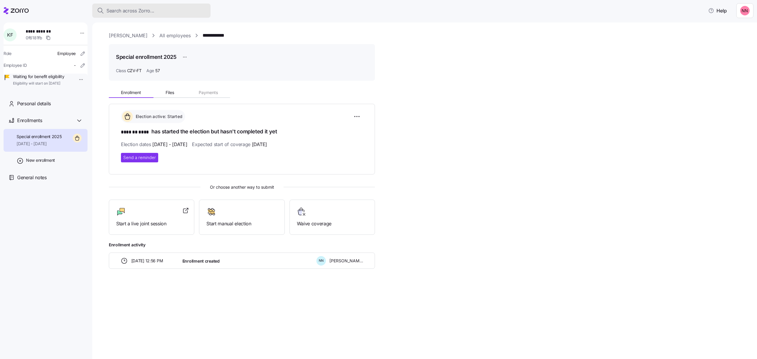
click at [151, 8] on span "Search across Zorro..." at bounding box center [130, 10] width 48 height 7
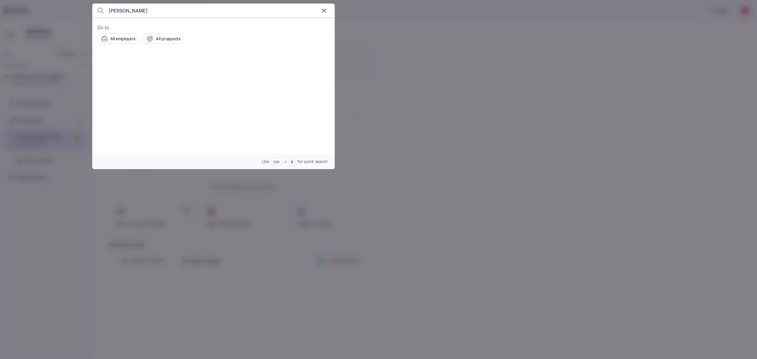
type input "[PERSON_NAME]"
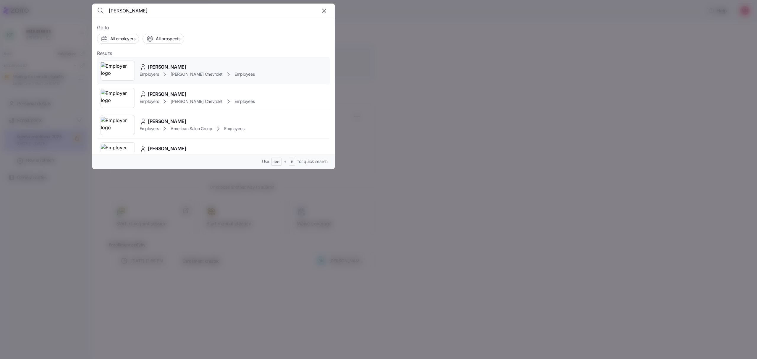
click at [166, 69] on span "[PERSON_NAME]" at bounding box center [167, 66] width 38 height 7
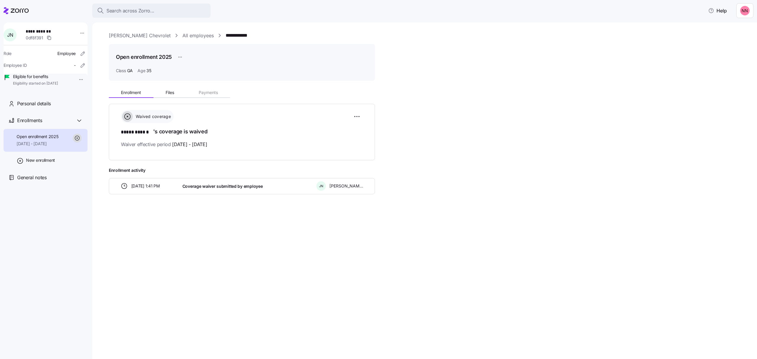
click at [182, 36] on link "All employees" at bounding box center [197, 35] width 31 height 7
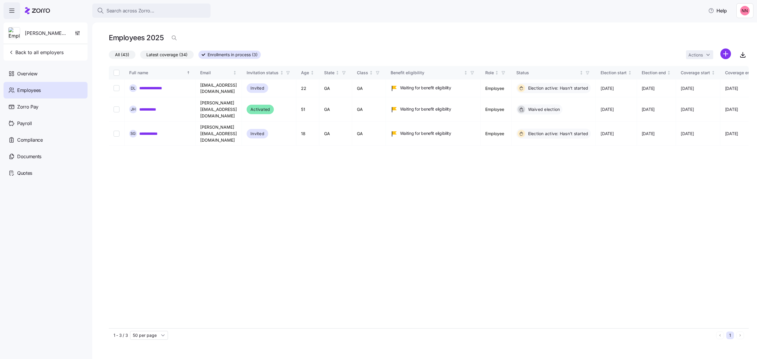
click at [121, 54] on span "All (43)" at bounding box center [122, 55] width 14 height 8
click at [109, 56] on input "All (43)" at bounding box center [109, 56] width 0 height 0
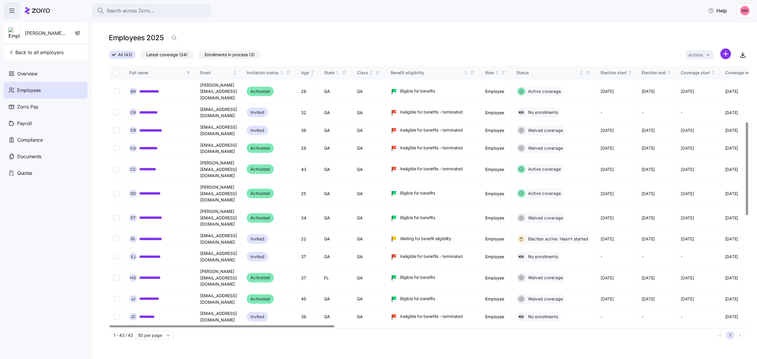
scroll to position [158, 0]
click at [154, 354] on link "**********" at bounding box center [153, 357] width 29 height 6
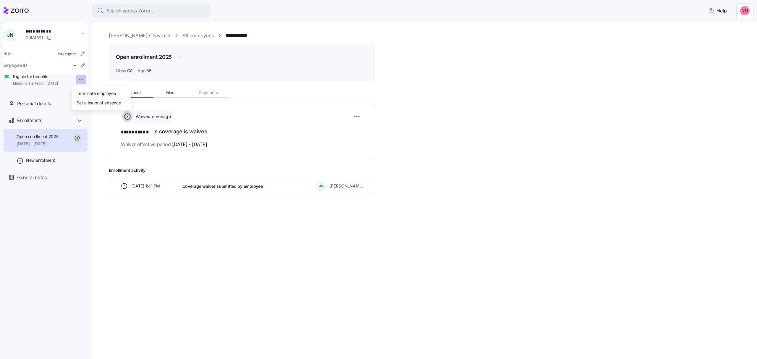
click at [77, 79] on html "**********" at bounding box center [378, 177] width 757 height 355
click at [82, 90] on div "Terminate employee" at bounding box center [96, 93] width 39 height 7
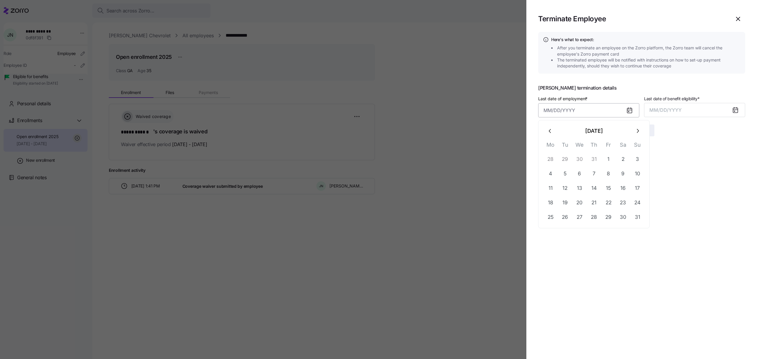
click at [577, 112] on input "Last date of employment *" at bounding box center [588, 110] width 101 height 14
click at [595, 171] on button "7" at bounding box center [594, 173] width 14 height 14
type input "[DATE]"
click at [663, 111] on span "MM/DD/YYYY" at bounding box center [665, 110] width 32 height 6
click at [699, 174] on button "Aug" at bounding box center [699, 176] width 34 height 14
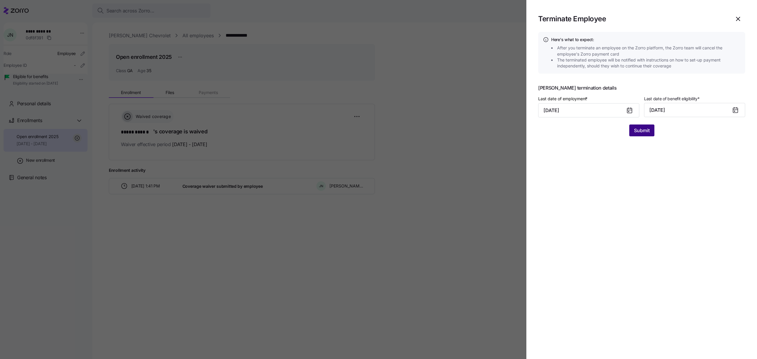
click at [646, 131] on span "Submit" at bounding box center [642, 130] width 16 height 7
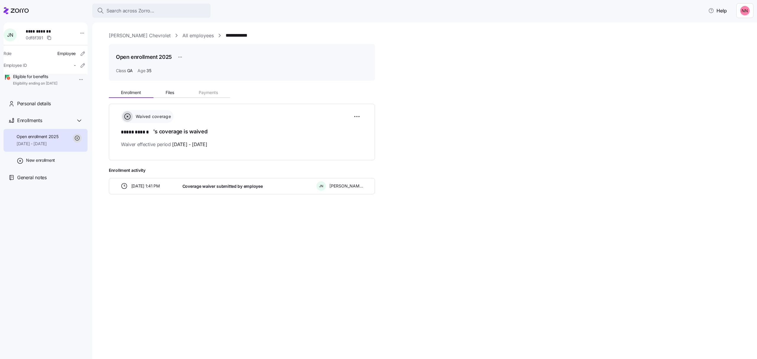
click at [186, 34] on link "All employees" at bounding box center [197, 35] width 31 height 7
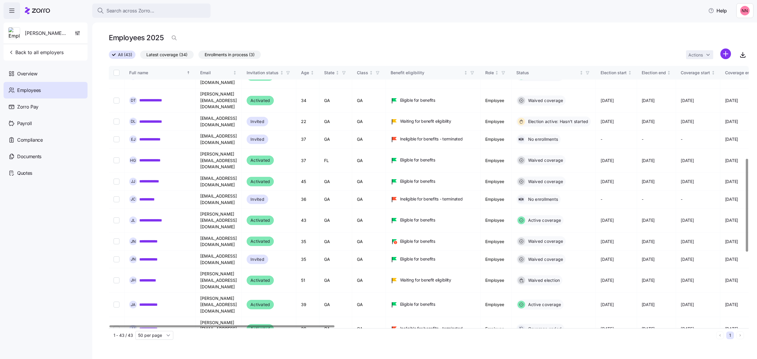
scroll to position [276, 0]
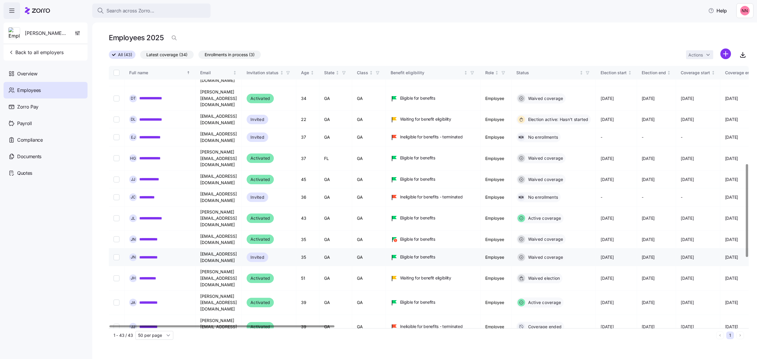
click at [161, 254] on link "**********" at bounding box center [153, 257] width 29 height 6
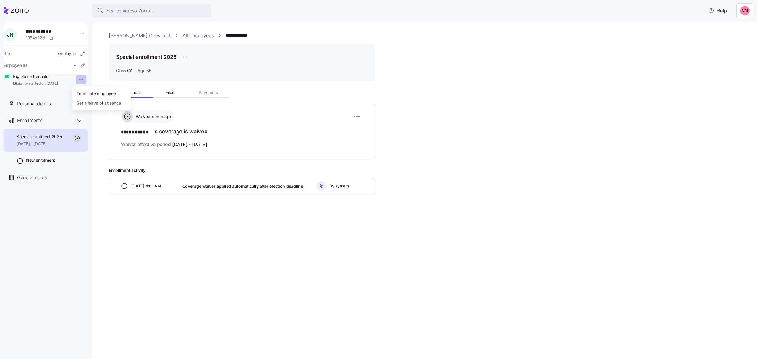
click at [76, 80] on html "**********" at bounding box center [378, 177] width 757 height 355
click at [85, 91] on div "Terminate employee" at bounding box center [96, 93] width 39 height 7
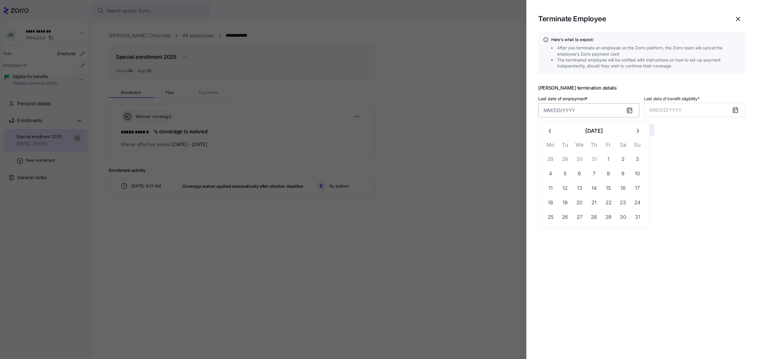
click at [576, 110] on input "Last date of employment *" at bounding box center [588, 110] width 101 height 14
click at [594, 173] on button "7" at bounding box center [594, 173] width 14 height 14
type input "[DATE]"
click at [672, 108] on span "MM/DD/YYYY" at bounding box center [665, 110] width 32 height 6
click at [703, 173] on button "Aug" at bounding box center [699, 176] width 34 height 14
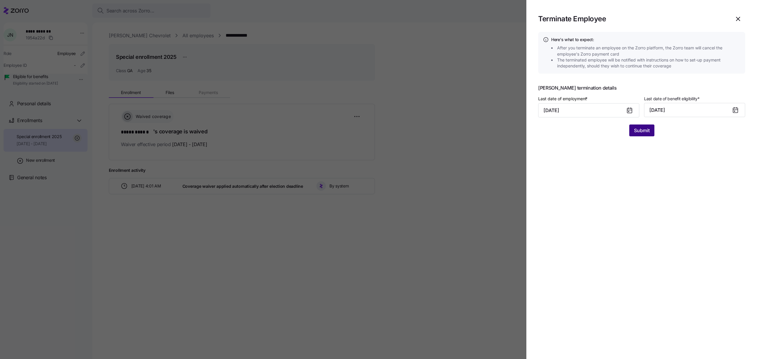
click at [640, 129] on span "Submit" at bounding box center [642, 130] width 16 height 7
